Goal: Task Accomplishment & Management: Manage account settings

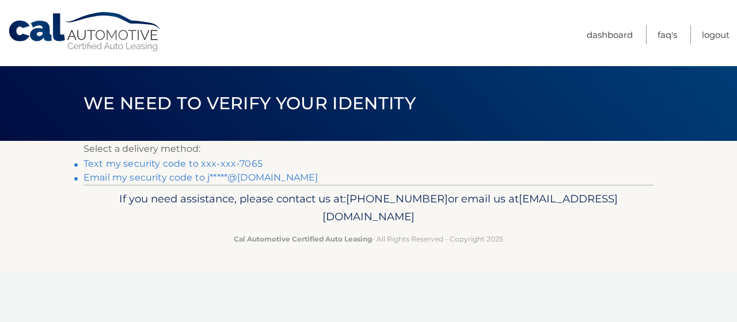
click at [164, 180] on link "Email my security code to j*****@[DOMAIN_NAME]" at bounding box center [200, 177] width 234 height 11
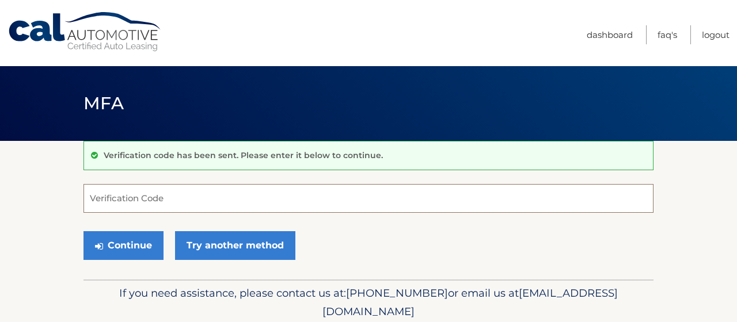
click at [116, 202] on input "Verification Code" at bounding box center [368, 198] width 570 height 29
click at [141, 196] on input "Verification Code" at bounding box center [368, 198] width 570 height 29
paste input "222859"
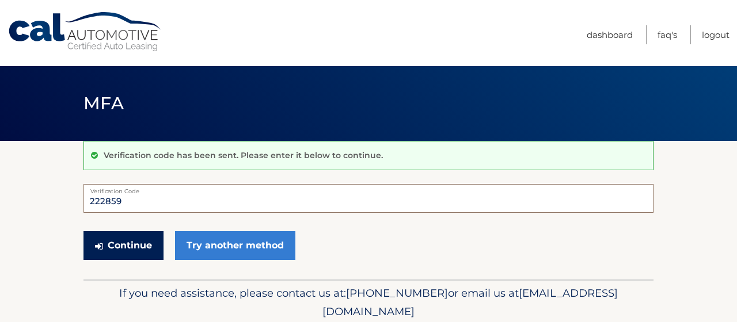
type input "222859"
click at [126, 244] on button "Continue" at bounding box center [123, 245] width 80 height 29
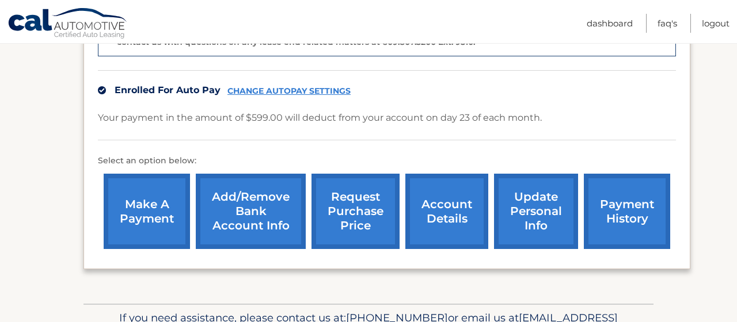
scroll to position [366, 0]
